Goal: Task Accomplishment & Management: Complete application form

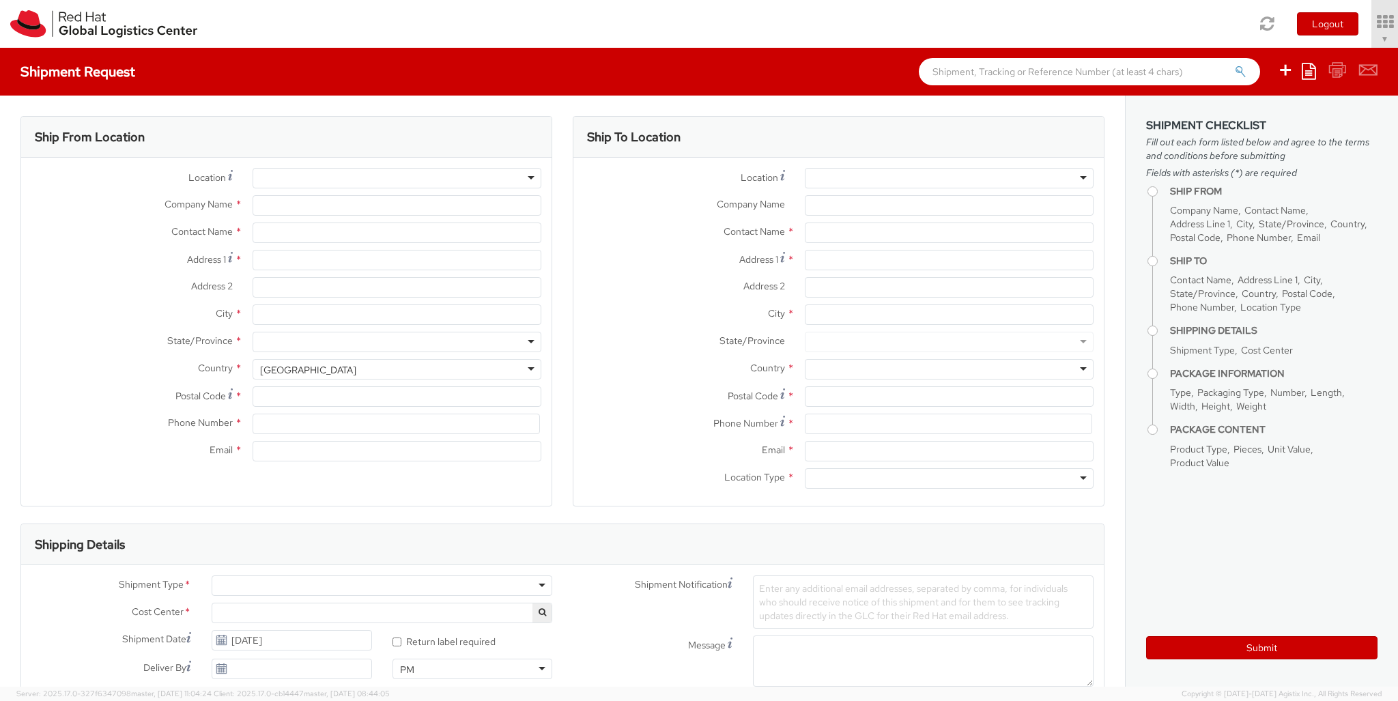
select select "850"
select select
type input "Red Hat Czech s.r.o."
type input "[PERSON_NAME]"
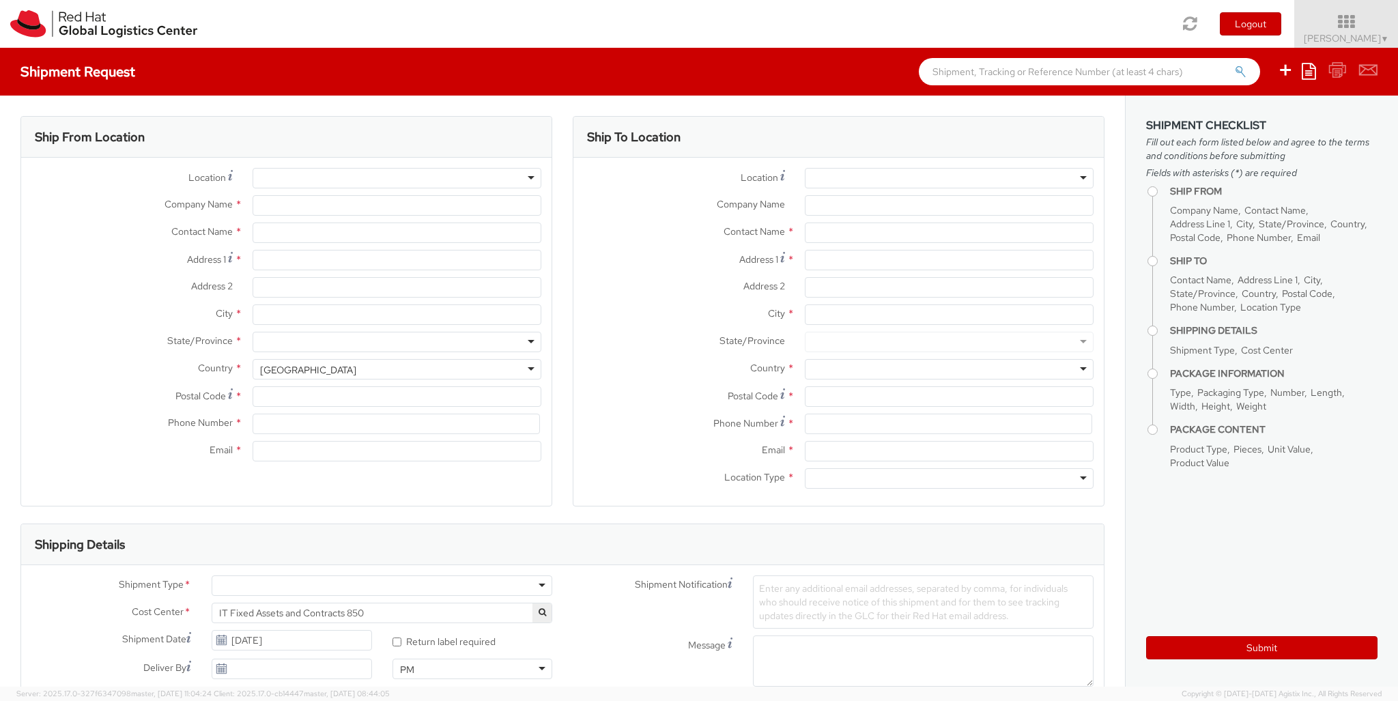
type input "Purkynova 647/111"
type input "[GEOGRAPHIC_DATA]"
type input "621 00"
type input "420 532 294 555"
type input "[EMAIL_ADDRESS][DOMAIN_NAME]"
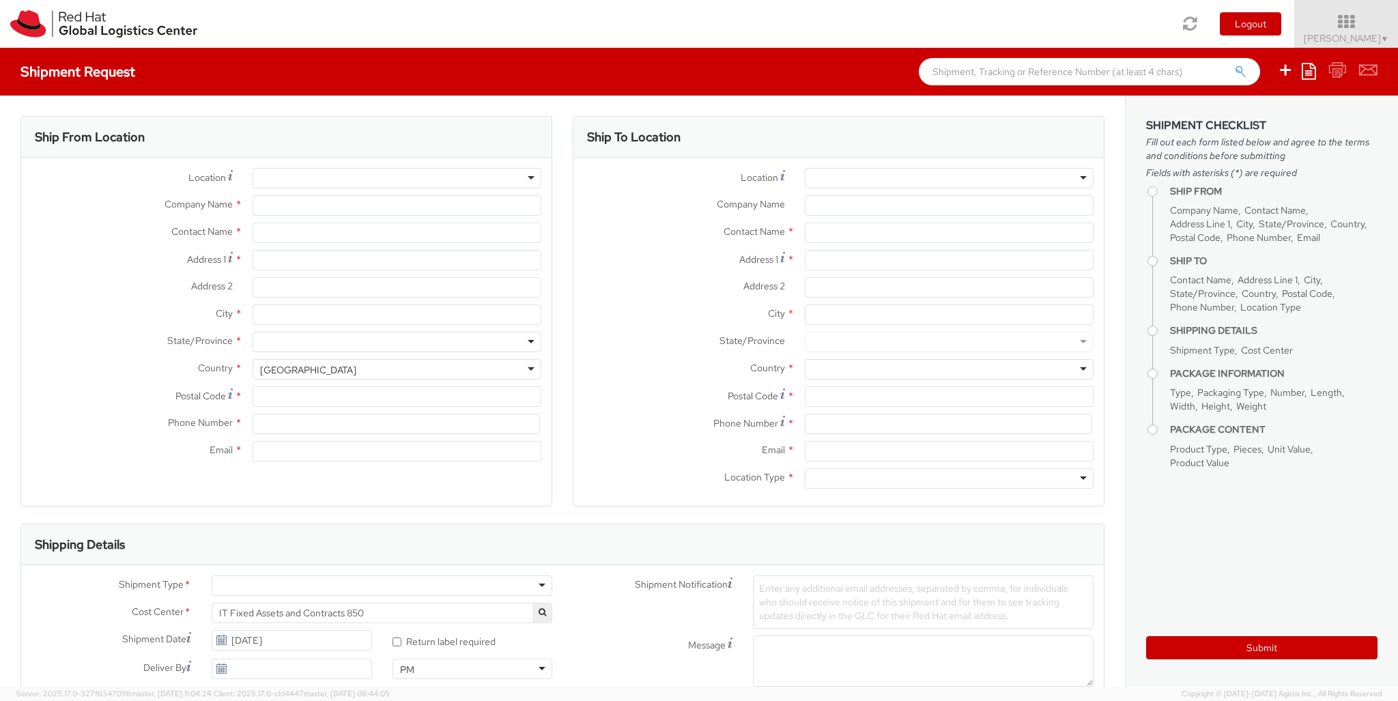
select select "CM"
select select "KGS"
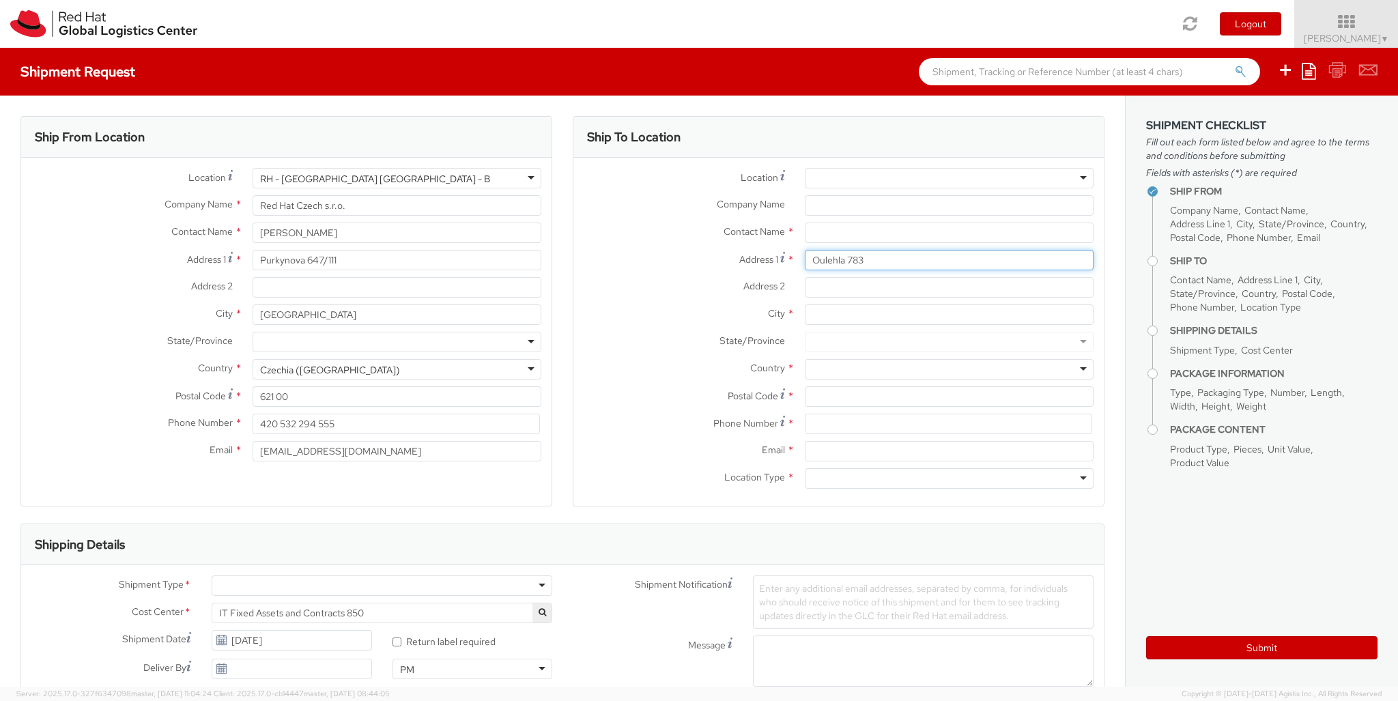
type input "Oulehla 783"
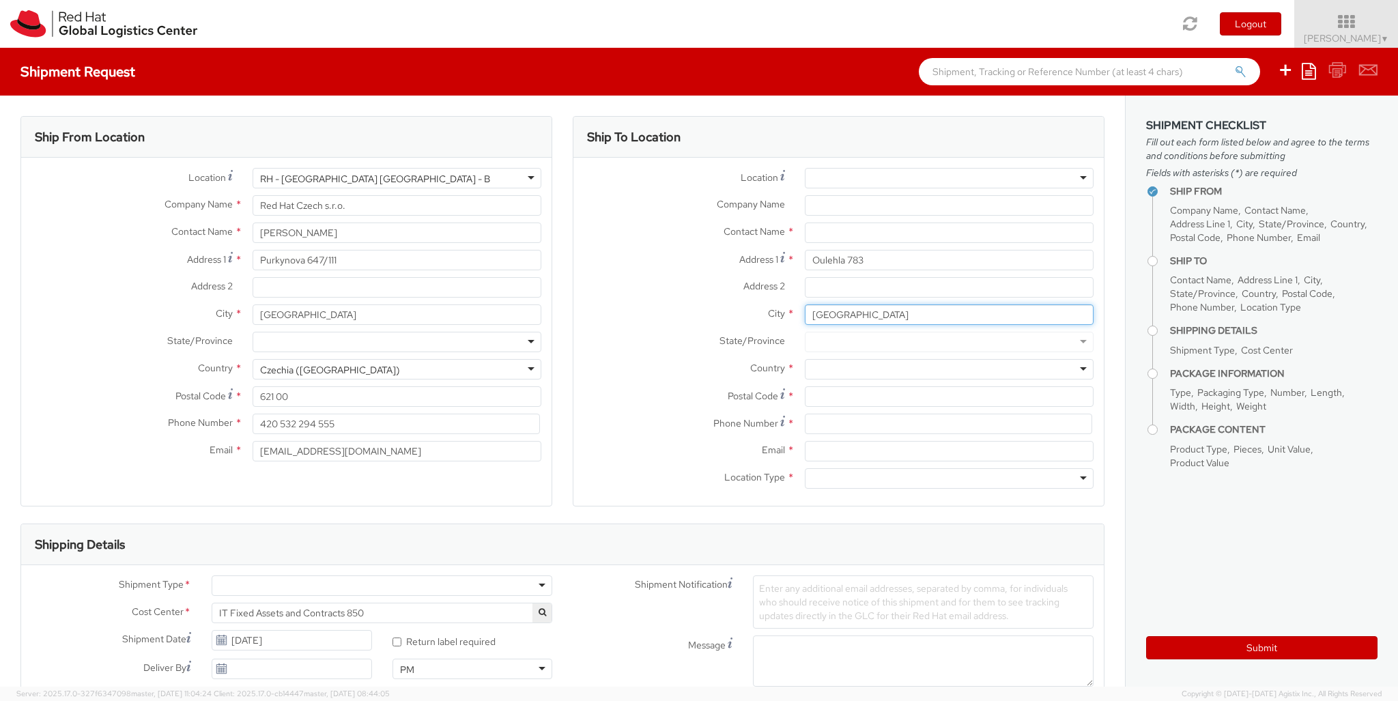
type input "[GEOGRAPHIC_DATA]"
type input "66407"
click at [949, 369] on div at bounding box center [949, 369] width 289 height 20
type input "[GEOGRAPHIC_DATA]"
click at [949, 479] on div at bounding box center [949, 478] width 289 height 20
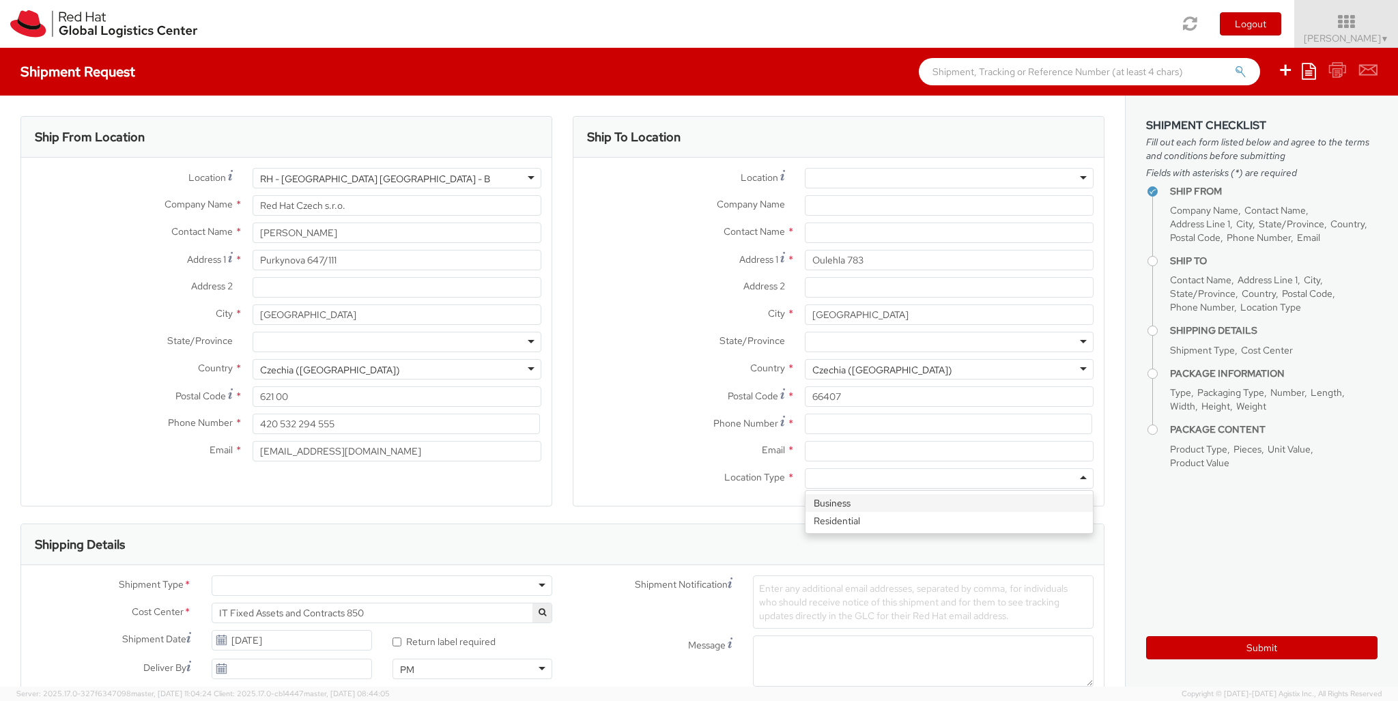
type input "r"
type input "[PERSON_NAME]"
type input "[EMAIL_ADDRESS][DOMAIN_NAME]"
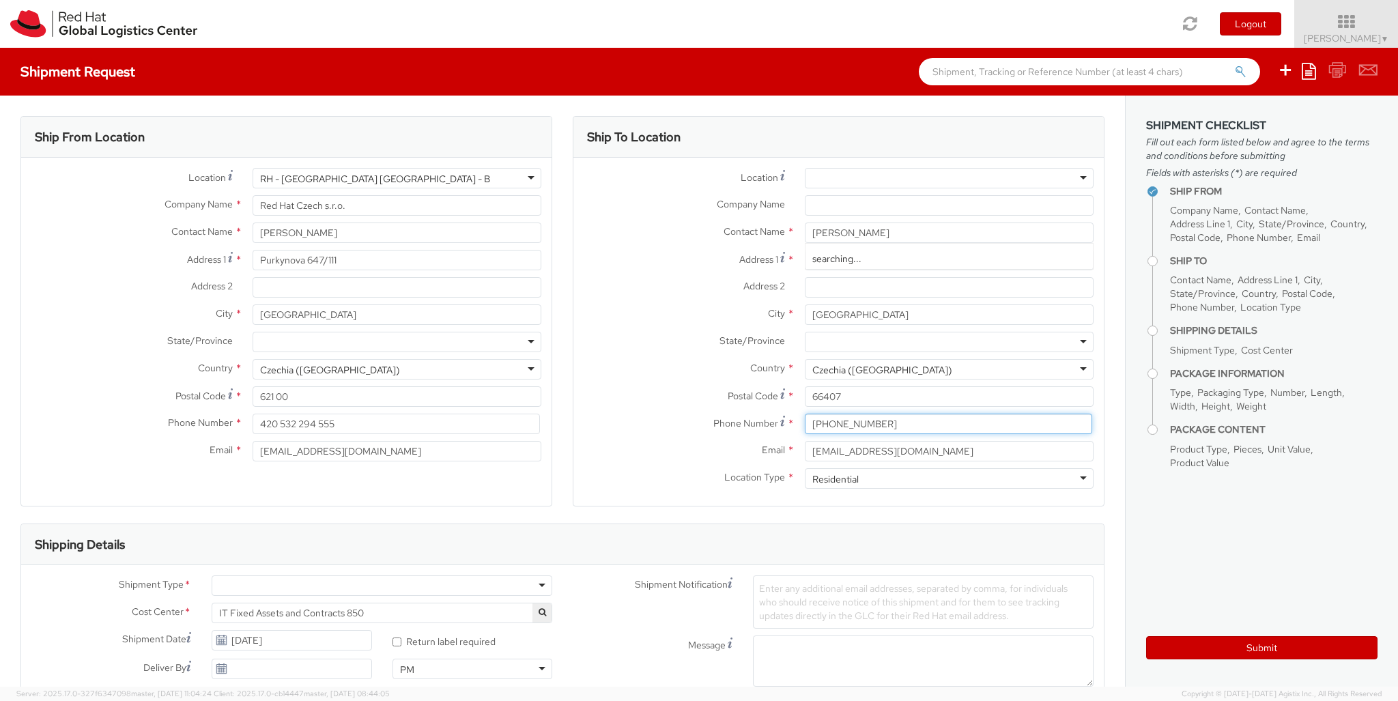
type input "[PHONE_NUMBER]"
click at [382, 586] on div at bounding box center [382, 586] width 341 height 20
type input "bu"
click at [810, 694] on div at bounding box center [810, 704] width 115 height 20
type input "ref"
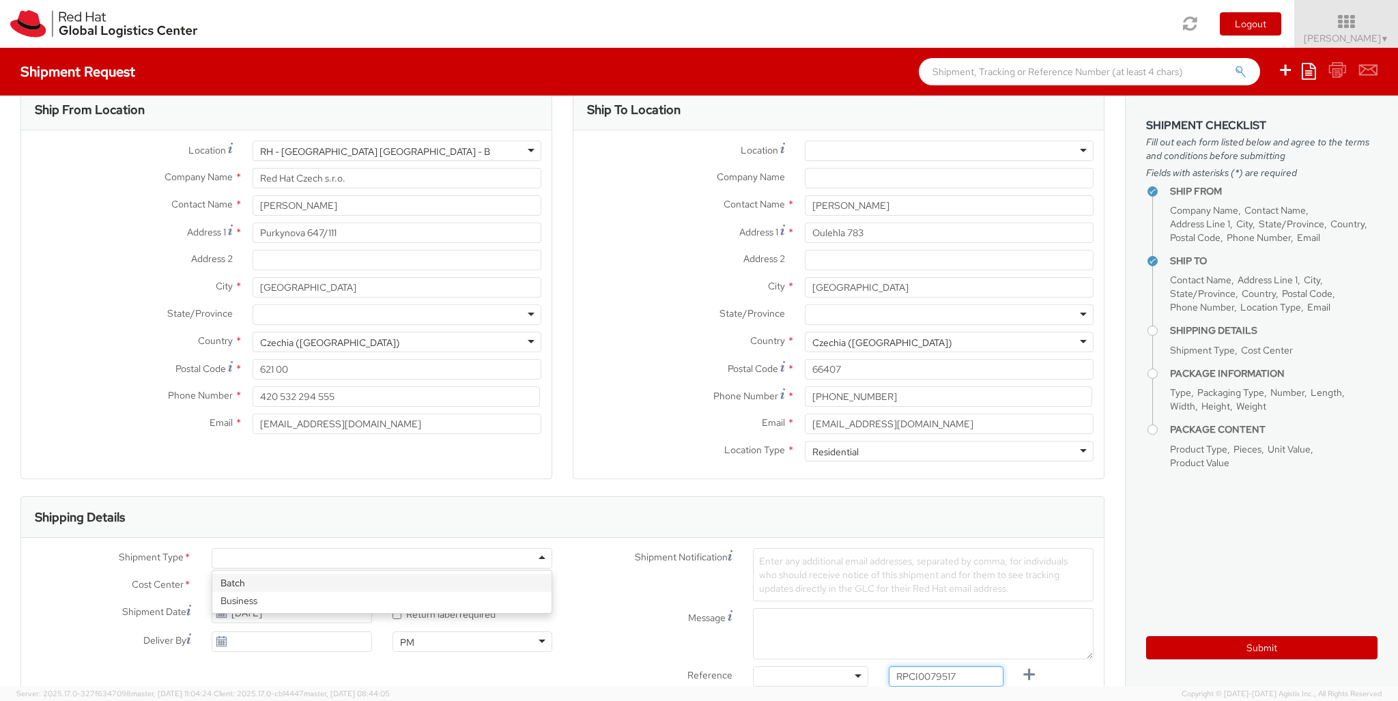
type input "RPCI0079517"
type input "[EMAIL_ADDRESS][DOMAIN_NAME]"
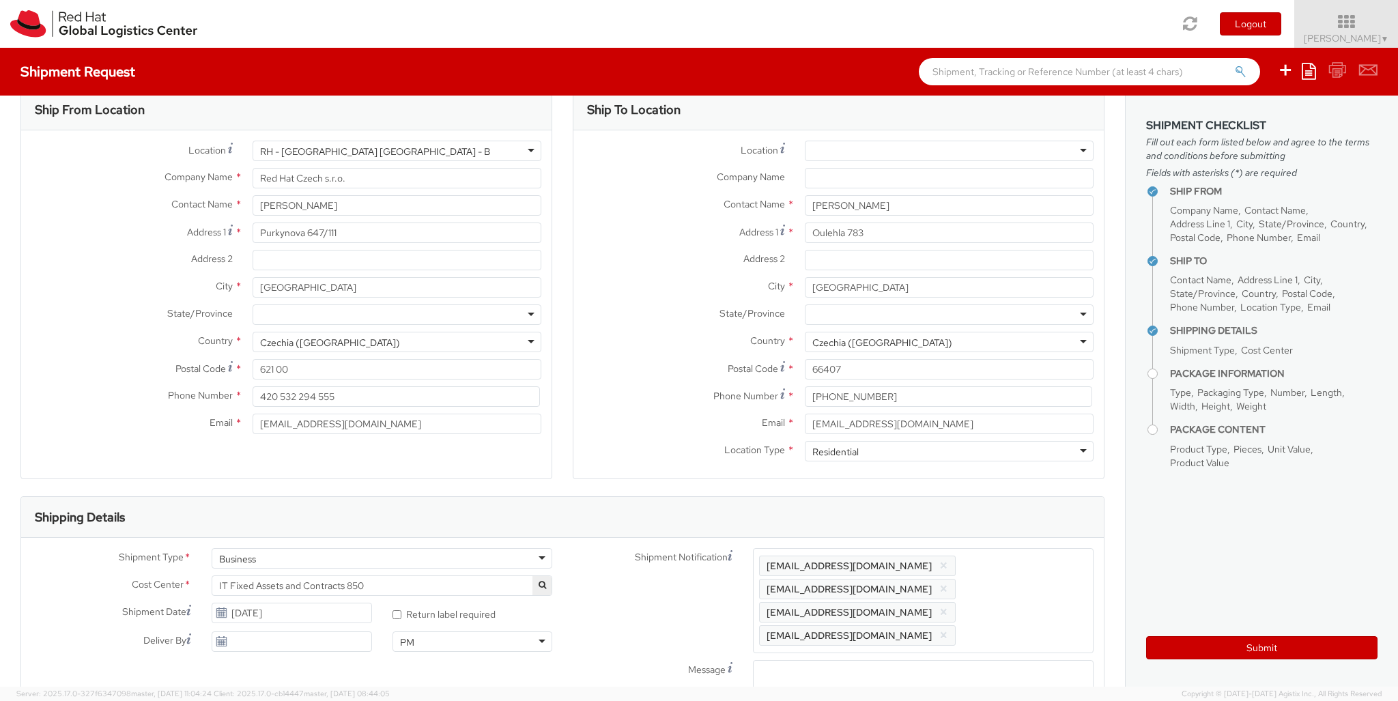
type input "lap"
select select "LAPTOP"
type input "your"
type input "1"
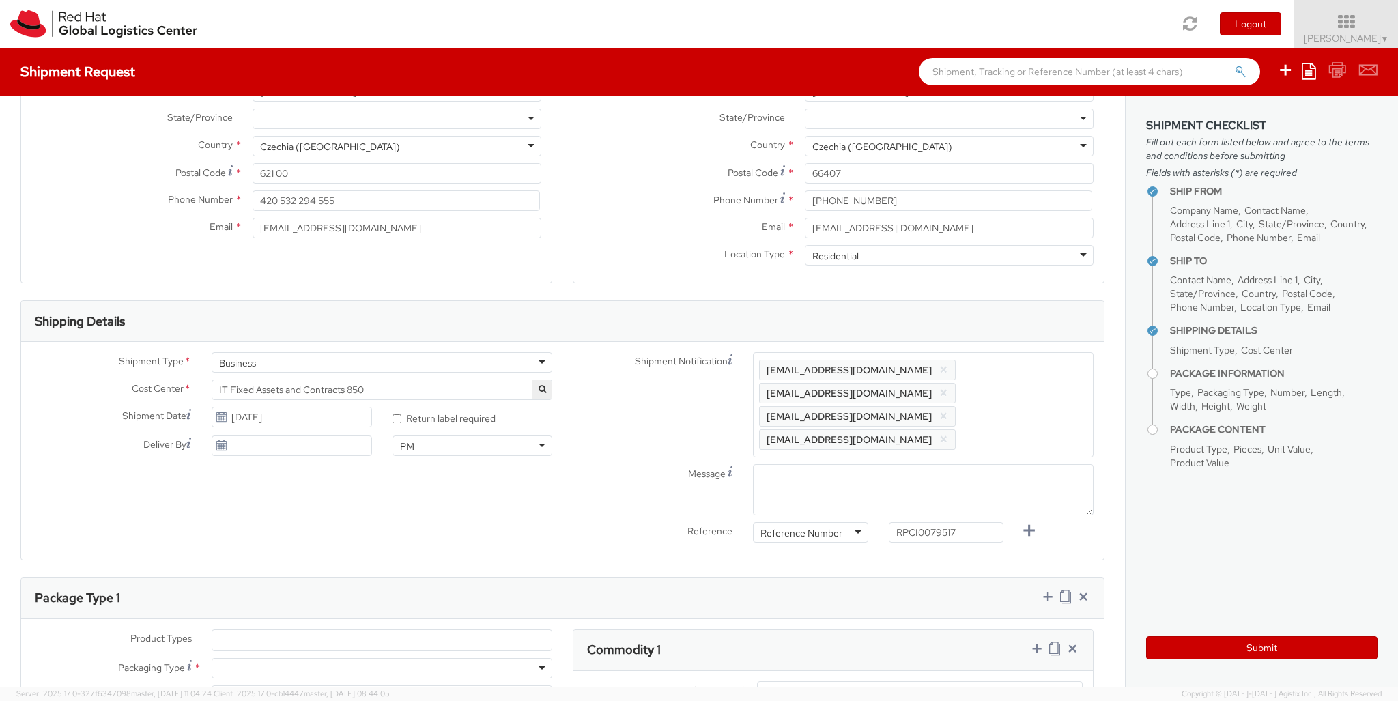
scroll to position [44, 0]
type input "50"
type input "30"
type input "20"
type input "3.8"
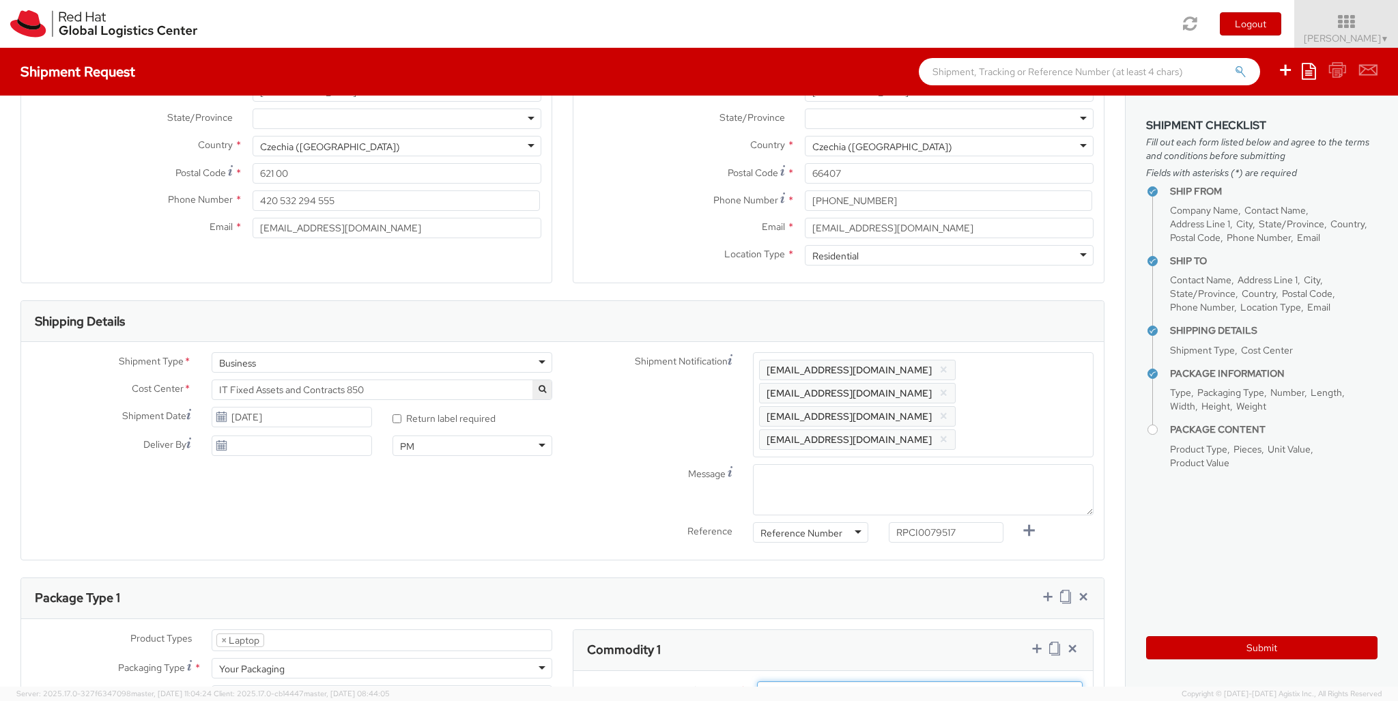
type input "Macbook Air 15"
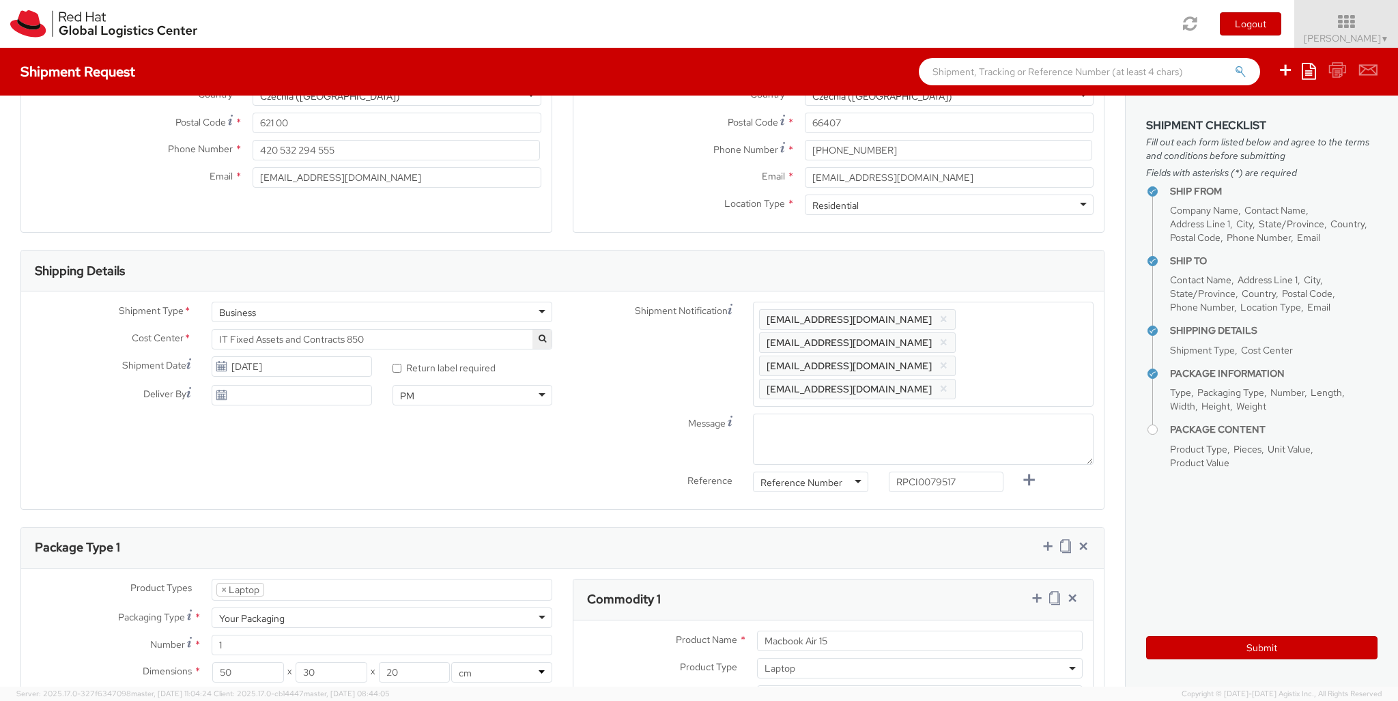
type input "1,674.52"
type input "EUR"
click at [1036, 591] on icon at bounding box center [1037, 598] width 14 height 14
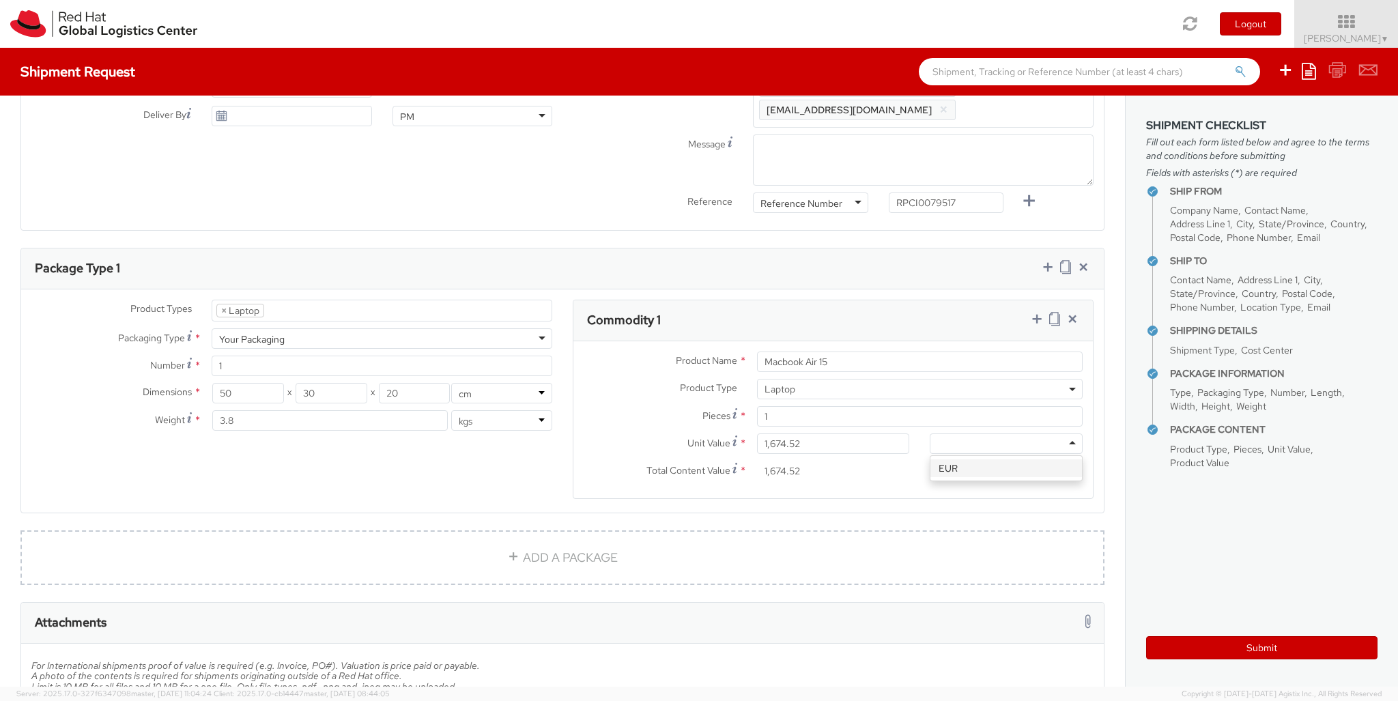
select select "DOC_STATION"
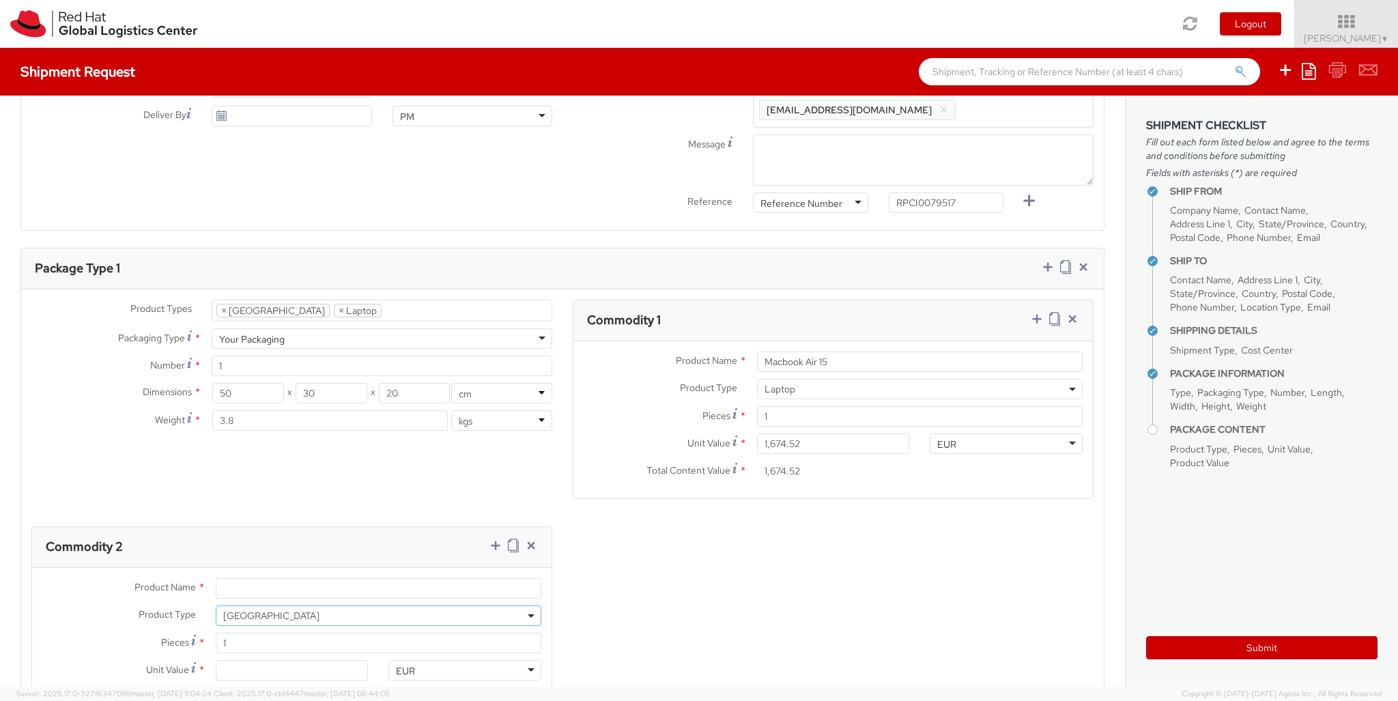
select select "DOC_STATION"
click at [292, 660] on input "Unit Value *" at bounding box center [292, 670] width 153 height 20
type input "59.94"
type input "Belkin AVC008 USB-C 6IN1 Multiport Adapter"
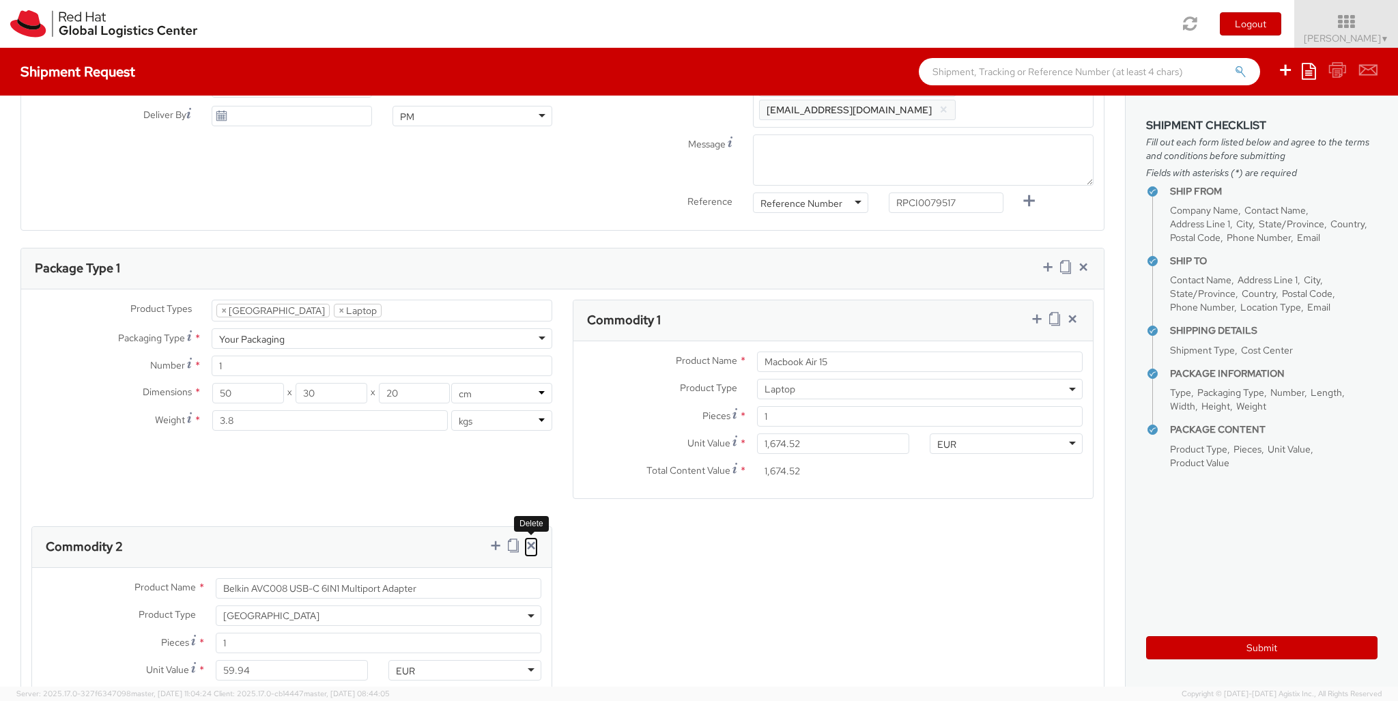
click at [528, 539] on icon at bounding box center [531, 546] width 14 height 14
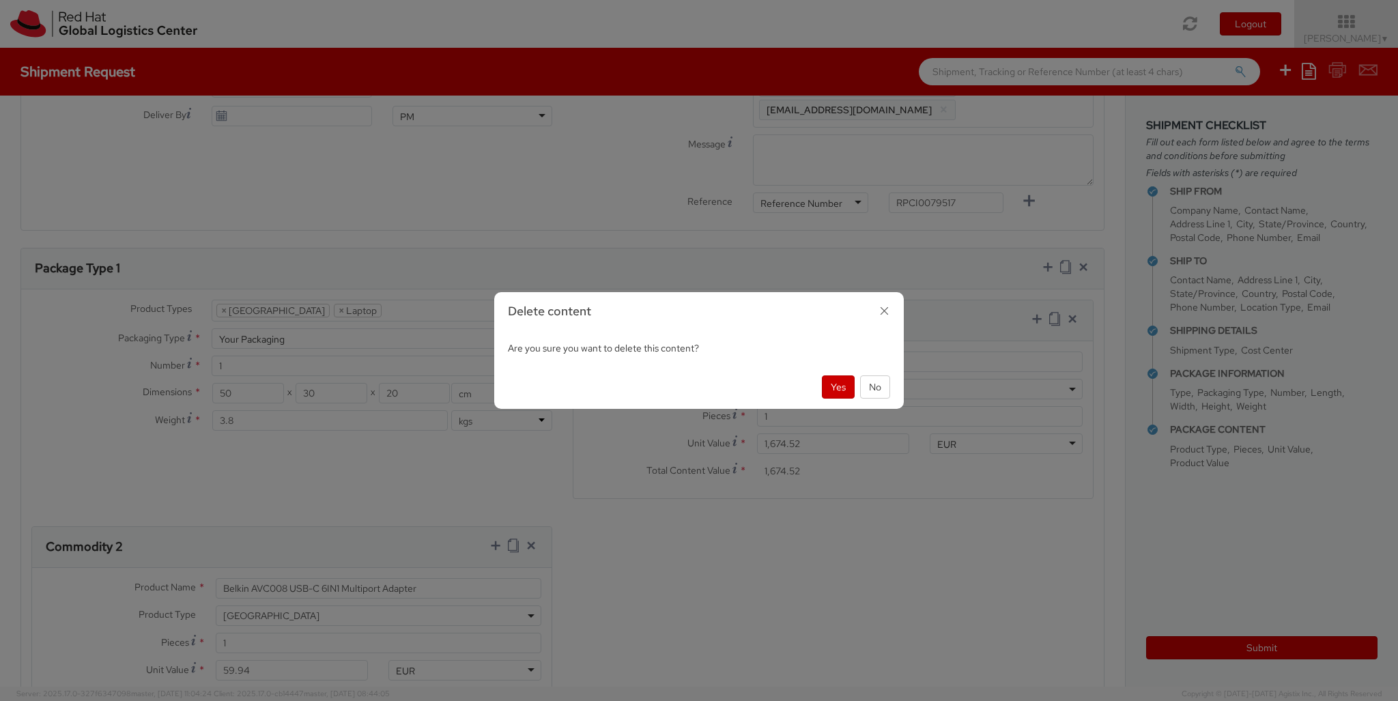
click at [827, 399] on div "Yes No" at bounding box center [699, 387] width 410 height 44
click at [833, 388] on button "Yes" at bounding box center [838, 387] width 33 height 23
select select "LAPTOP"
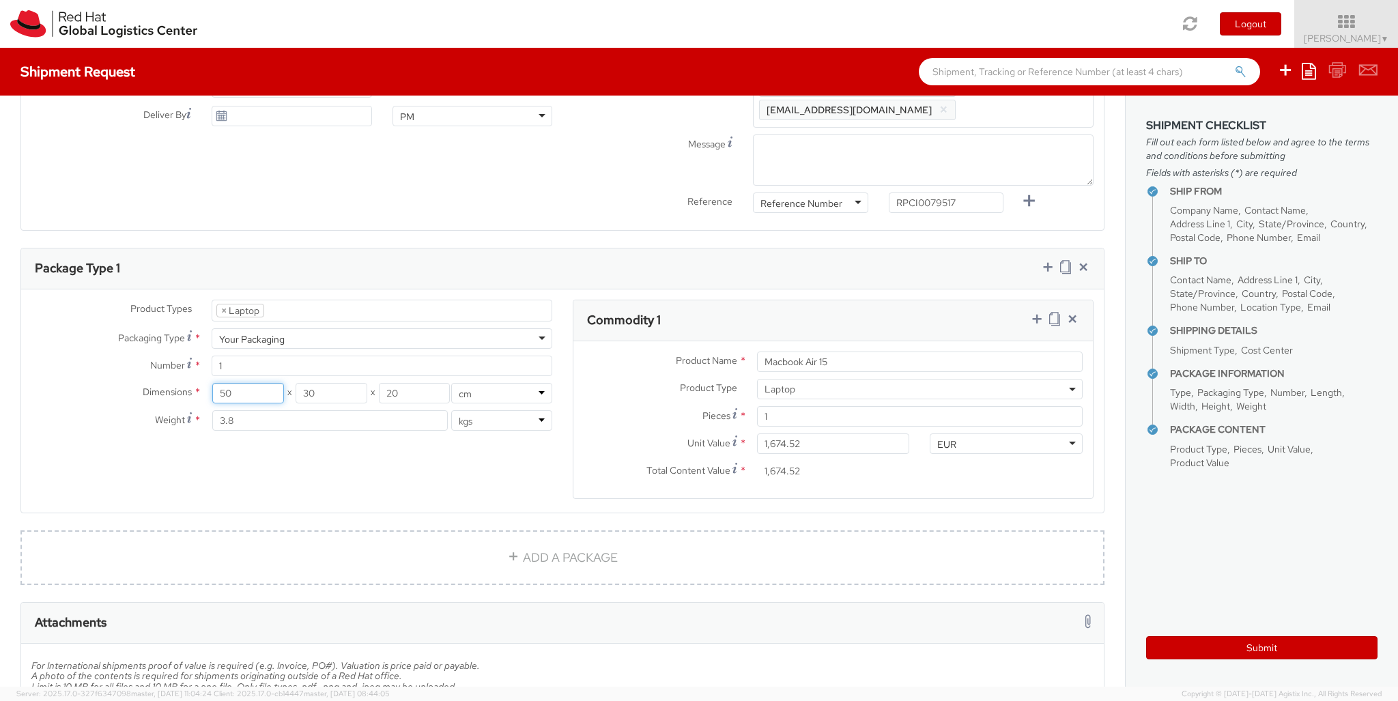
drag, startPoint x: 249, startPoint y: 343, endPoint x: 194, endPoint y: 333, distance: 56.2
click at [212, 383] on input "50" at bounding box center [247, 393] width 71 height 20
type input "43"
drag, startPoint x: 330, startPoint y: 355, endPoint x: 249, endPoint y: 336, distance: 83.5
click at [296, 383] on input "30" at bounding box center [331, 393] width 71 height 20
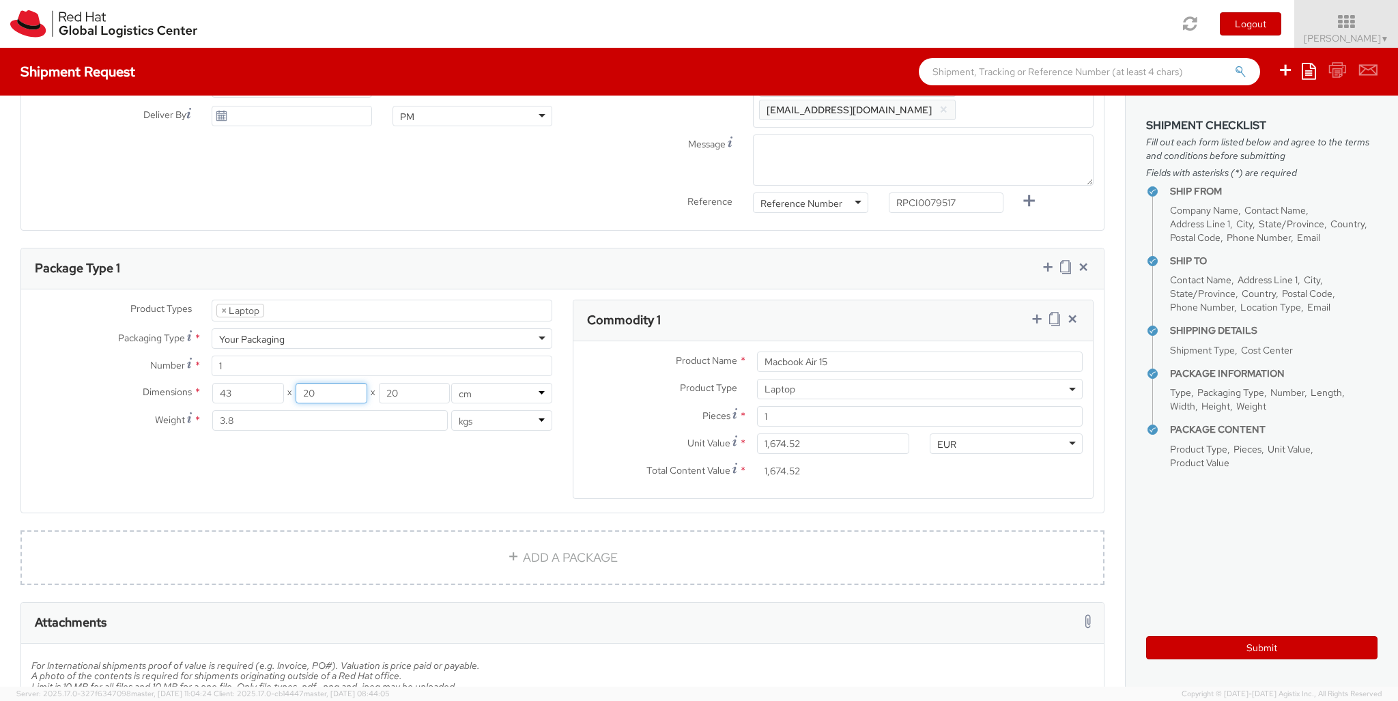
type input "20"
drag, startPoint x: 404, startPoint y: 347, endPoint x: 319, endPoint y: 337, distance: 86.0
click at [379, 383] on input "20" at bounding box center [414, 393] width 71 height 20
type input "10"
drag, startPoint x: 352, startPoint y: 382, endPoint x: 160, endPoint y: 363, distance: 193.5
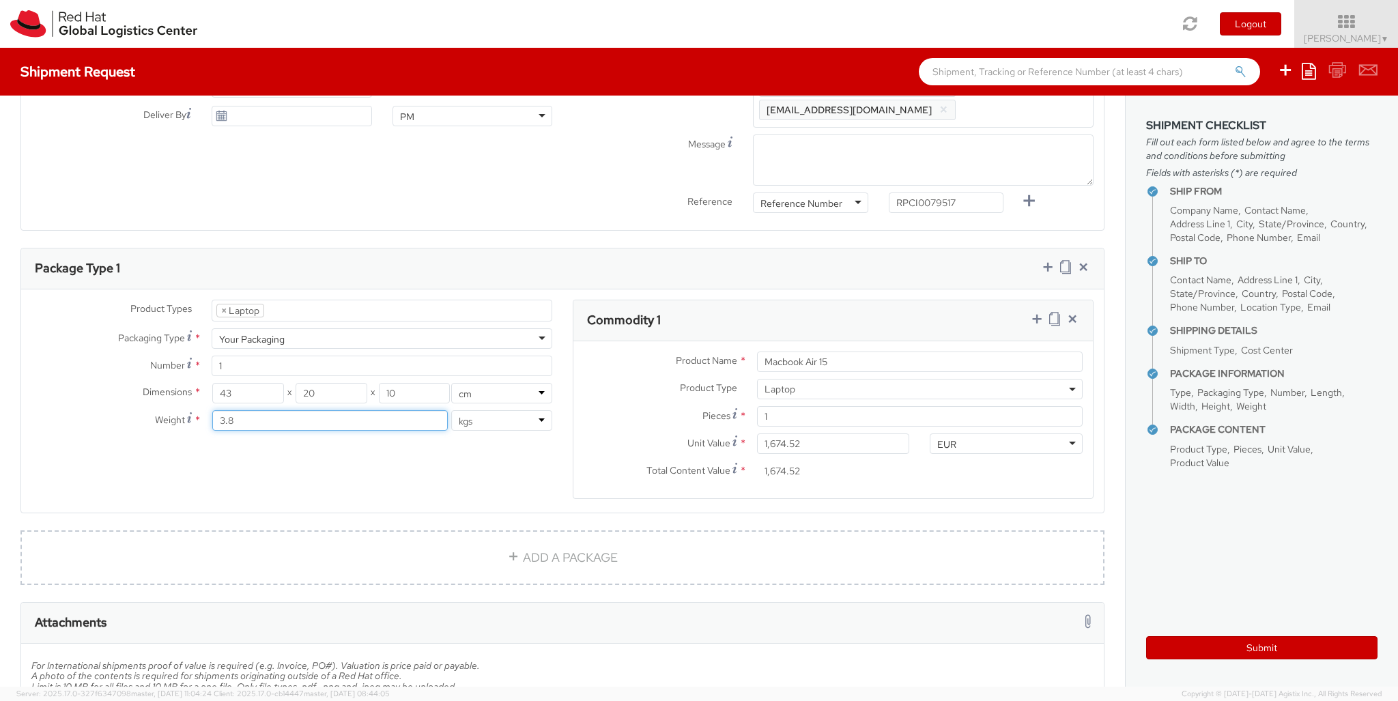
click at [212, 410] on input "3.8" at bounding box center [330, 420] width 236 height 20
type input "3"
click at [501, 386] on div "Dimensions * 43 X 20 X 10 in cm Weight * 3 lbs kgs" at bounding box center [291, 410] width 541 height 55
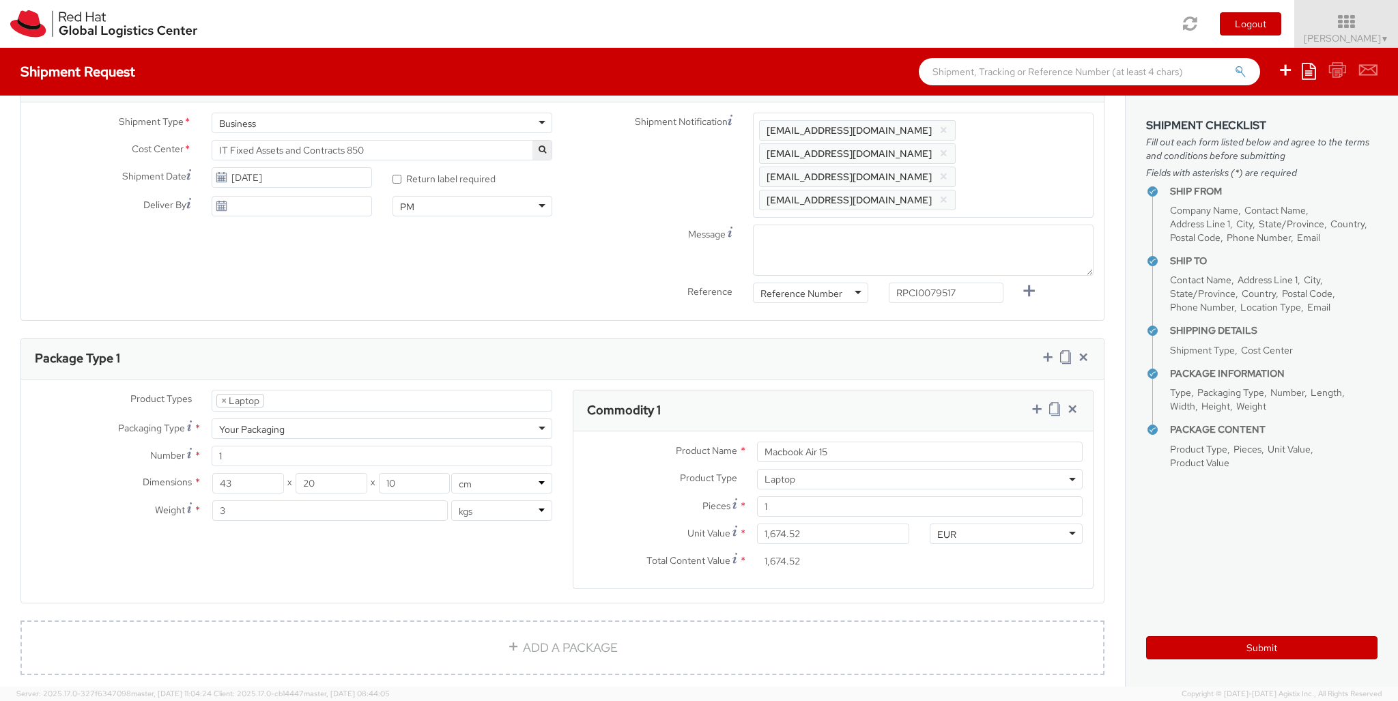
scroll to position [467, 0]
type input "[PERSON_NAME]"
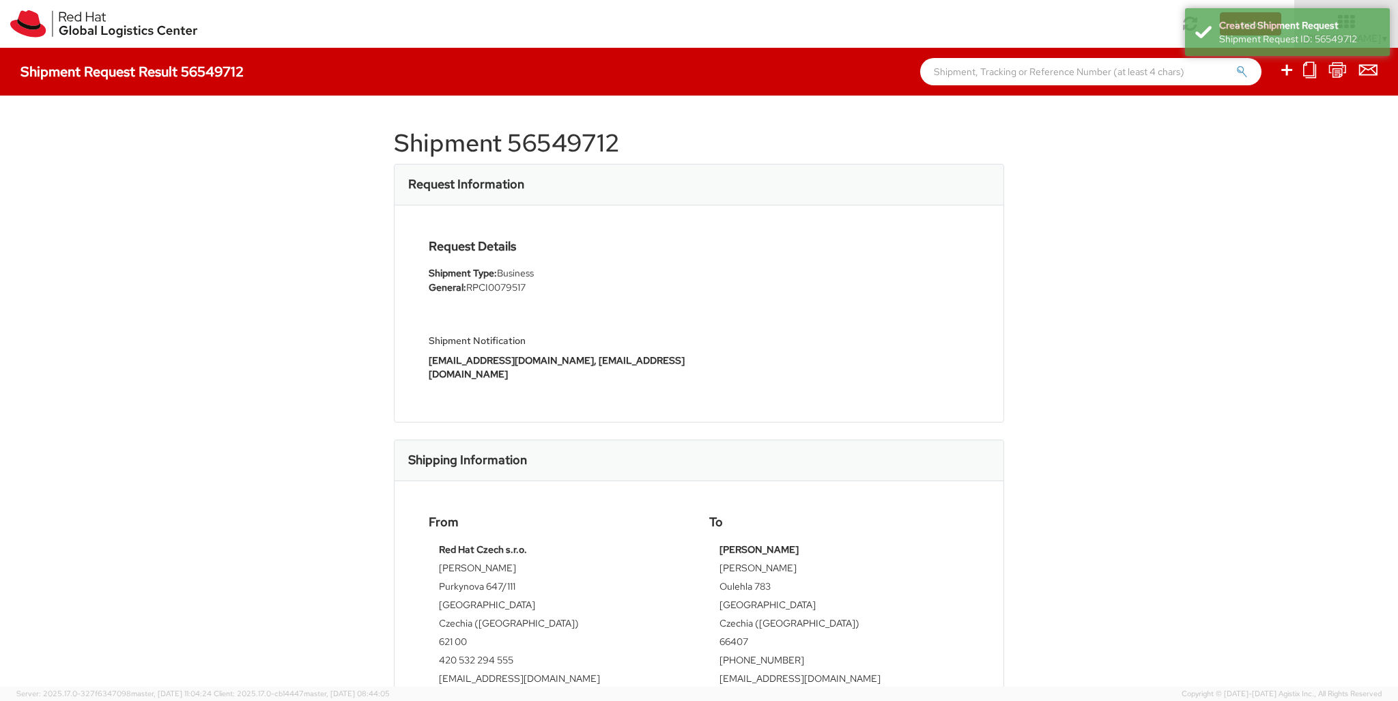
click at [1288, 72] on icon at bounding box center [1287, 69] width 16 height 17
select select
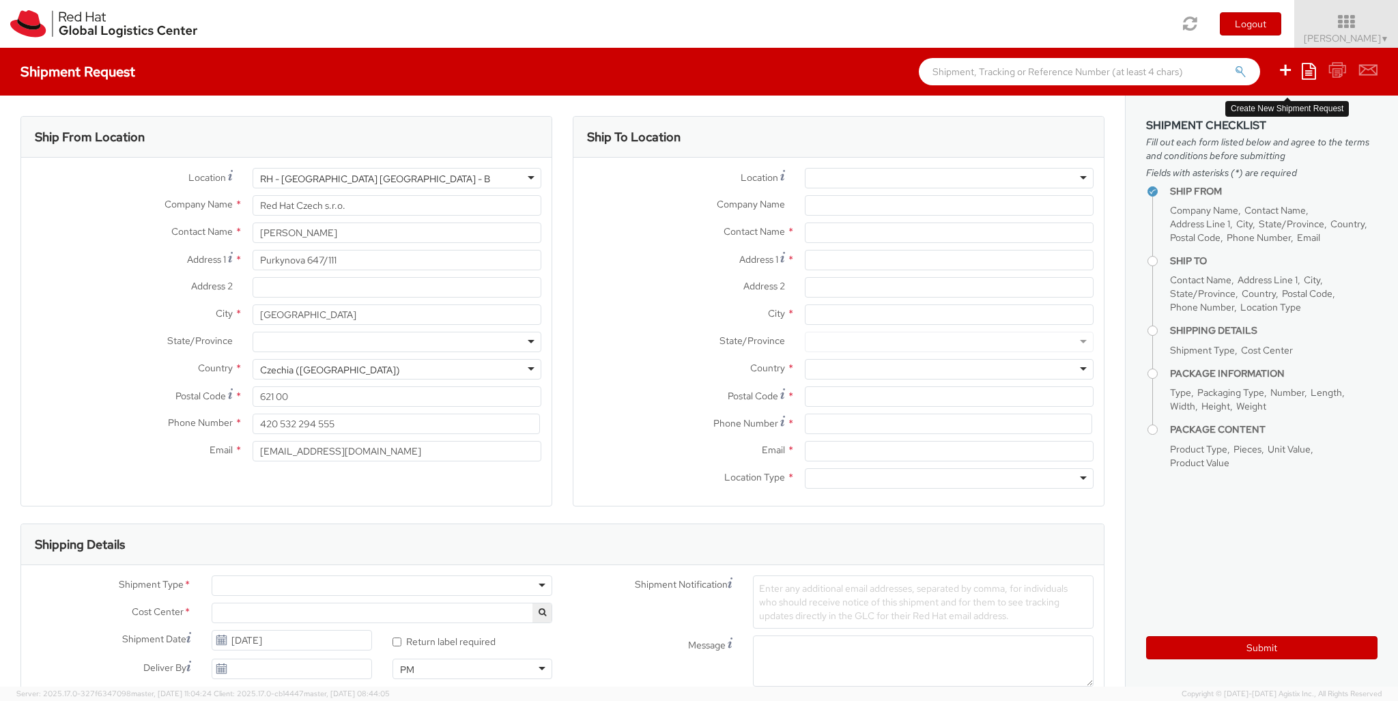
select select "850"
